Goal: Task Accomplishment & Management: Complete application form

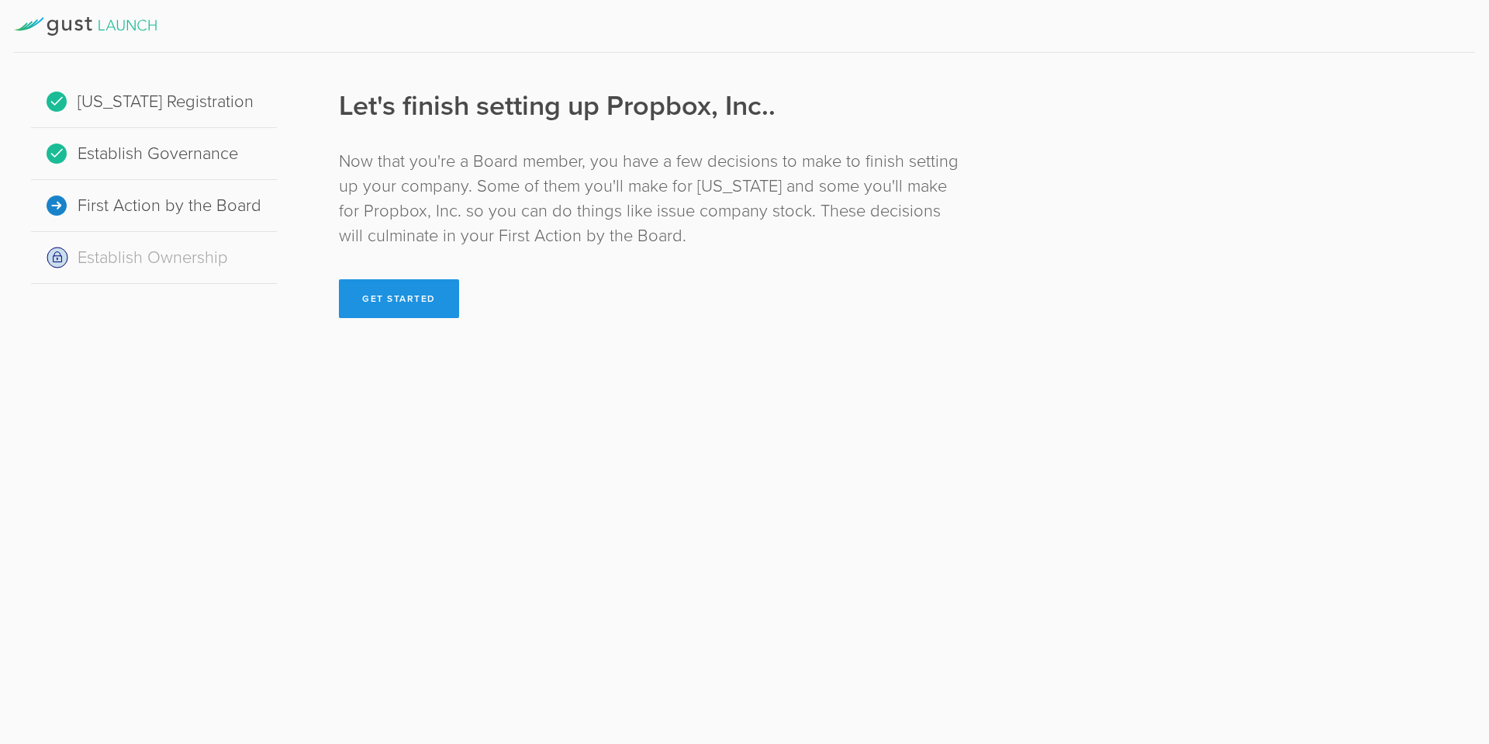
click at [377, 294] on button "Get Started" at bounding box center [399, 298] width 120 height 39
